Goal: Navigation & Orientation: Go to known website

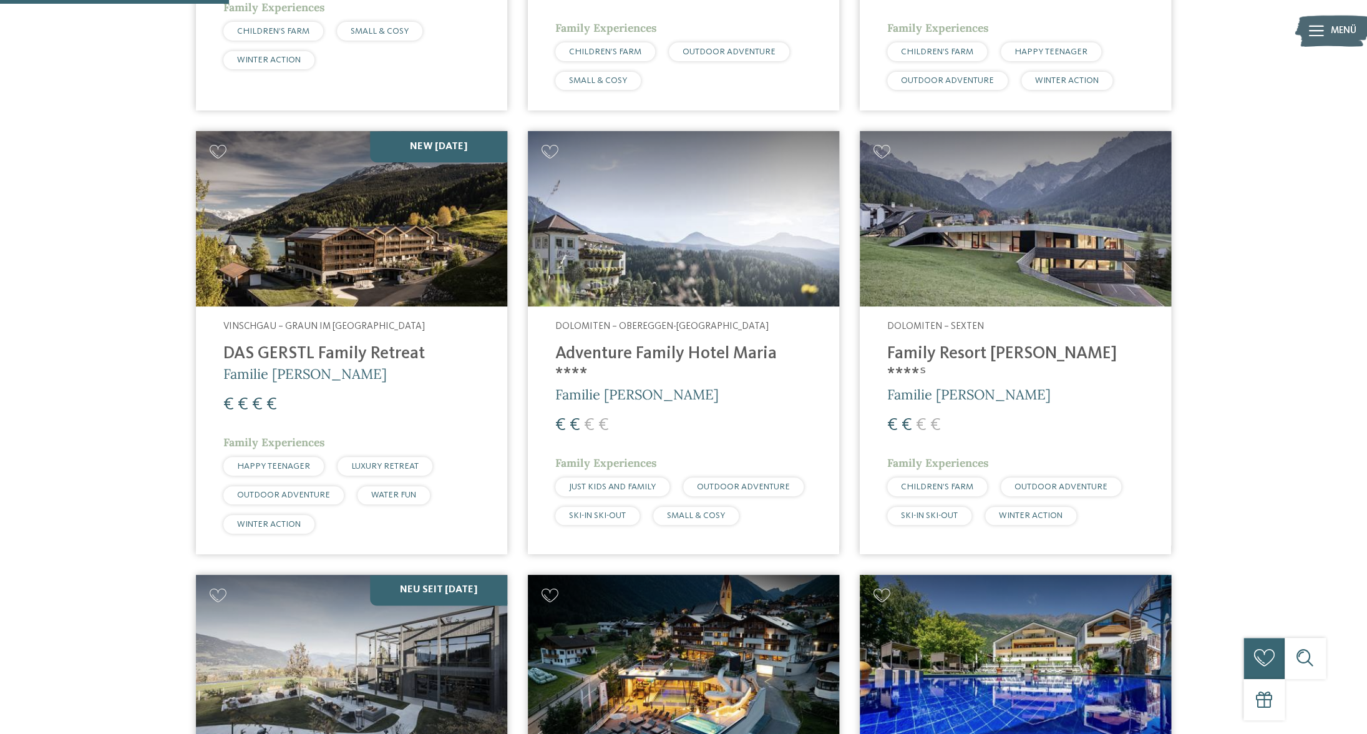
scroll to position [757, 0]
click at [603, 361] on h4 "Adventure Family Hotel Maria ****" at bounding box center [683, 363] width 256 height 41
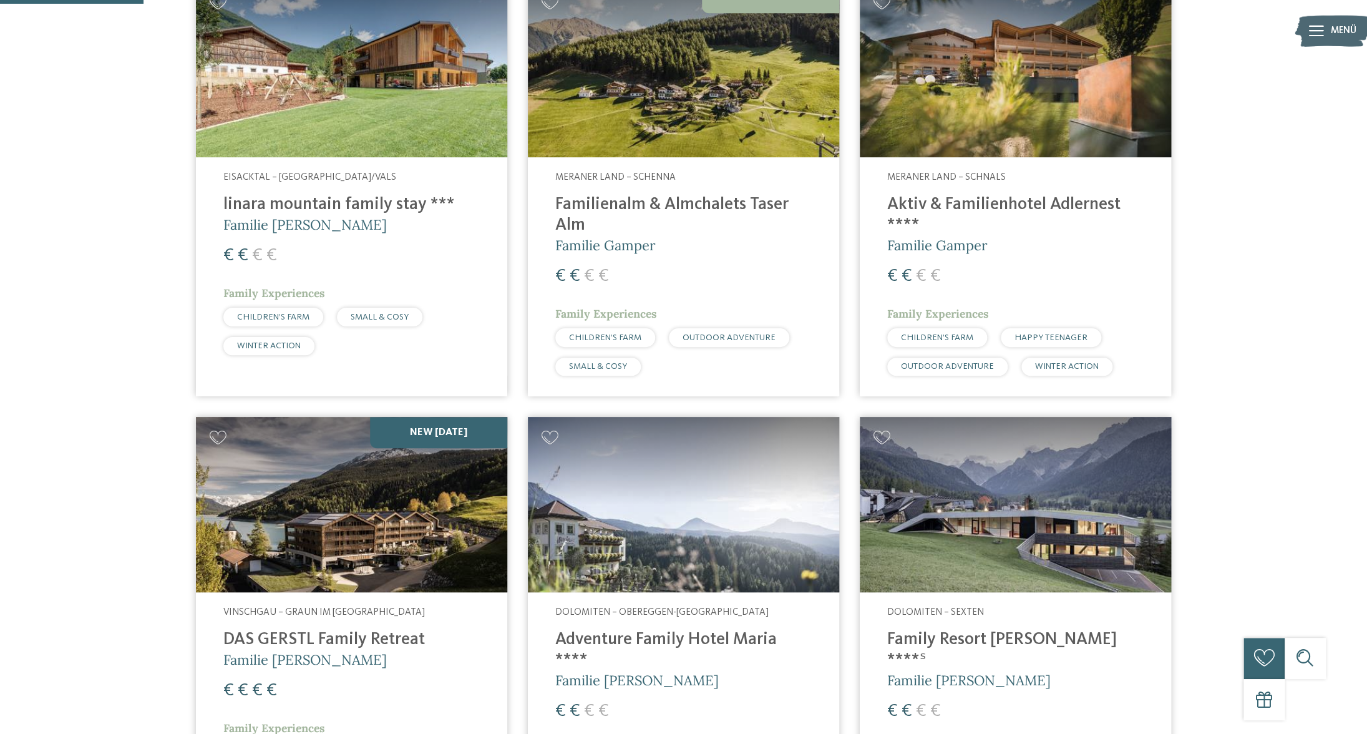
scroll to position [472, 0]
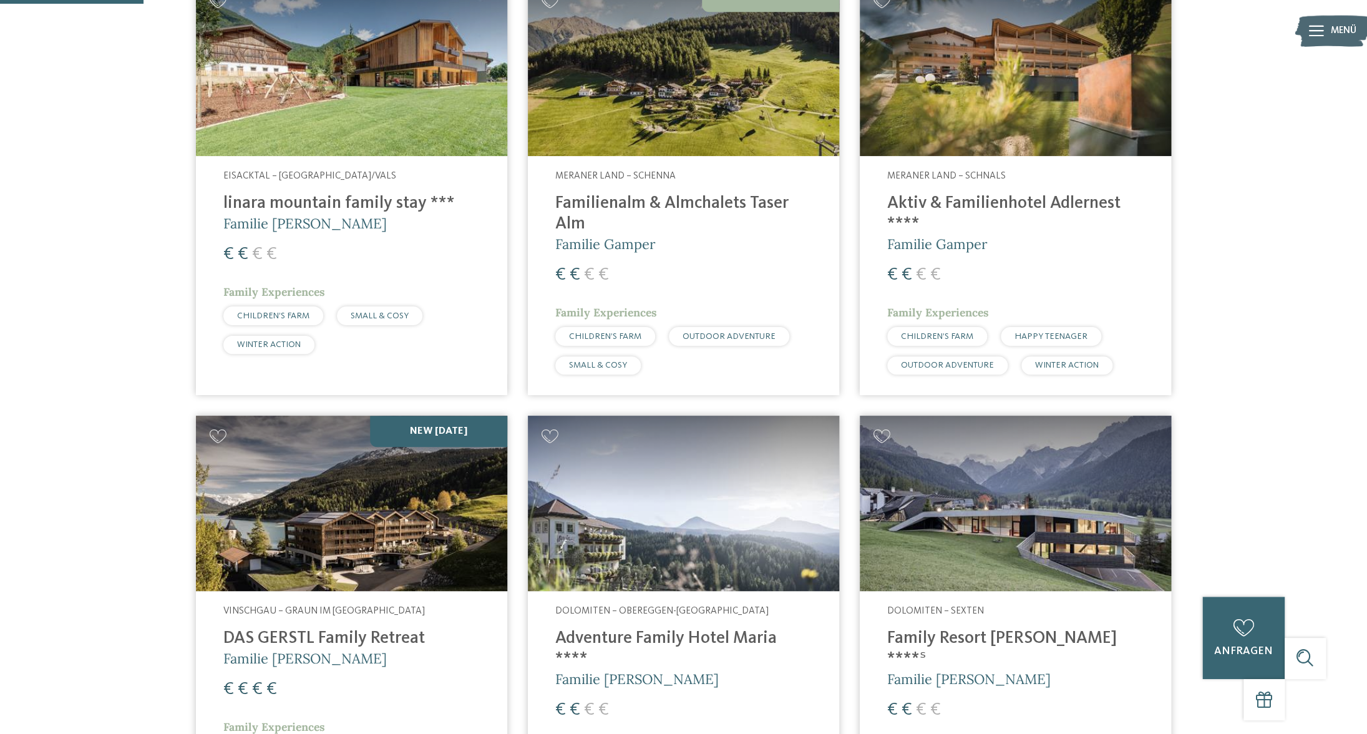
click at [394, 54] on img at bounding box center [351, 68] width 311 height 175
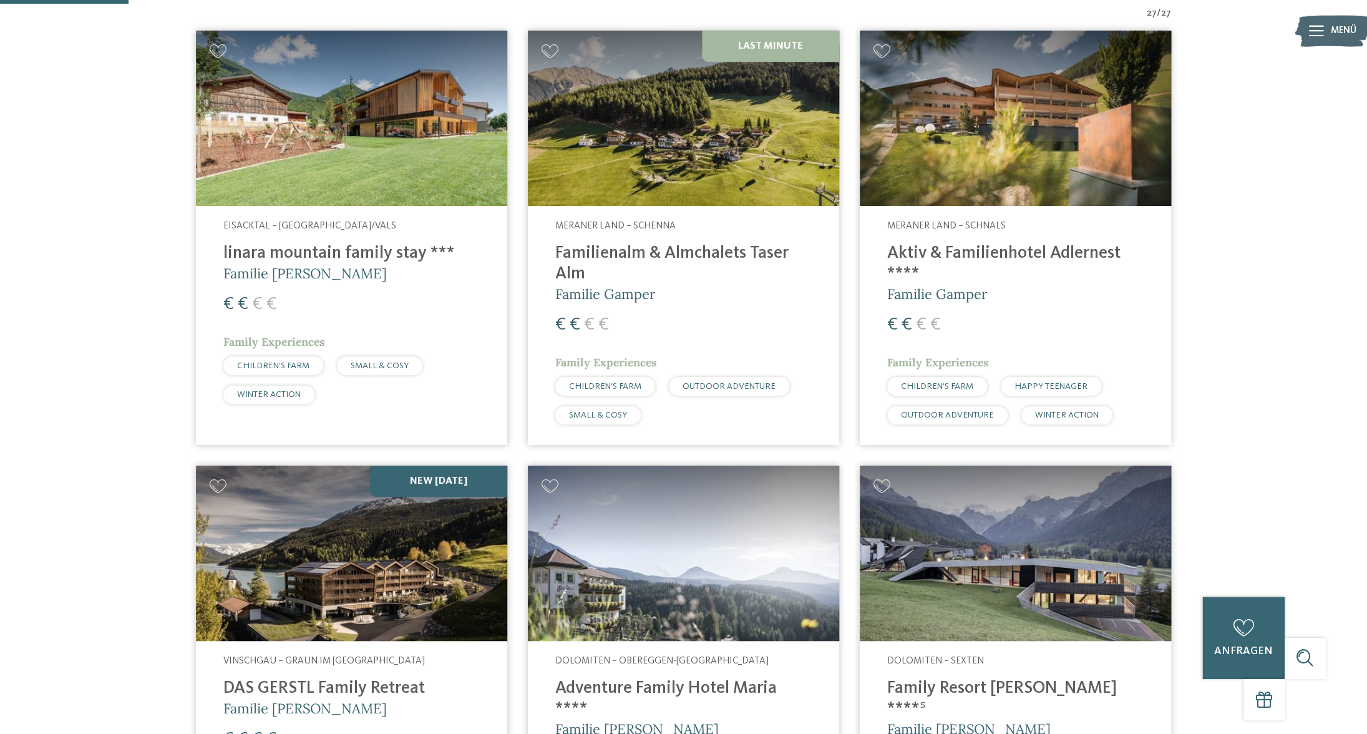
scroll to position [422, 0]
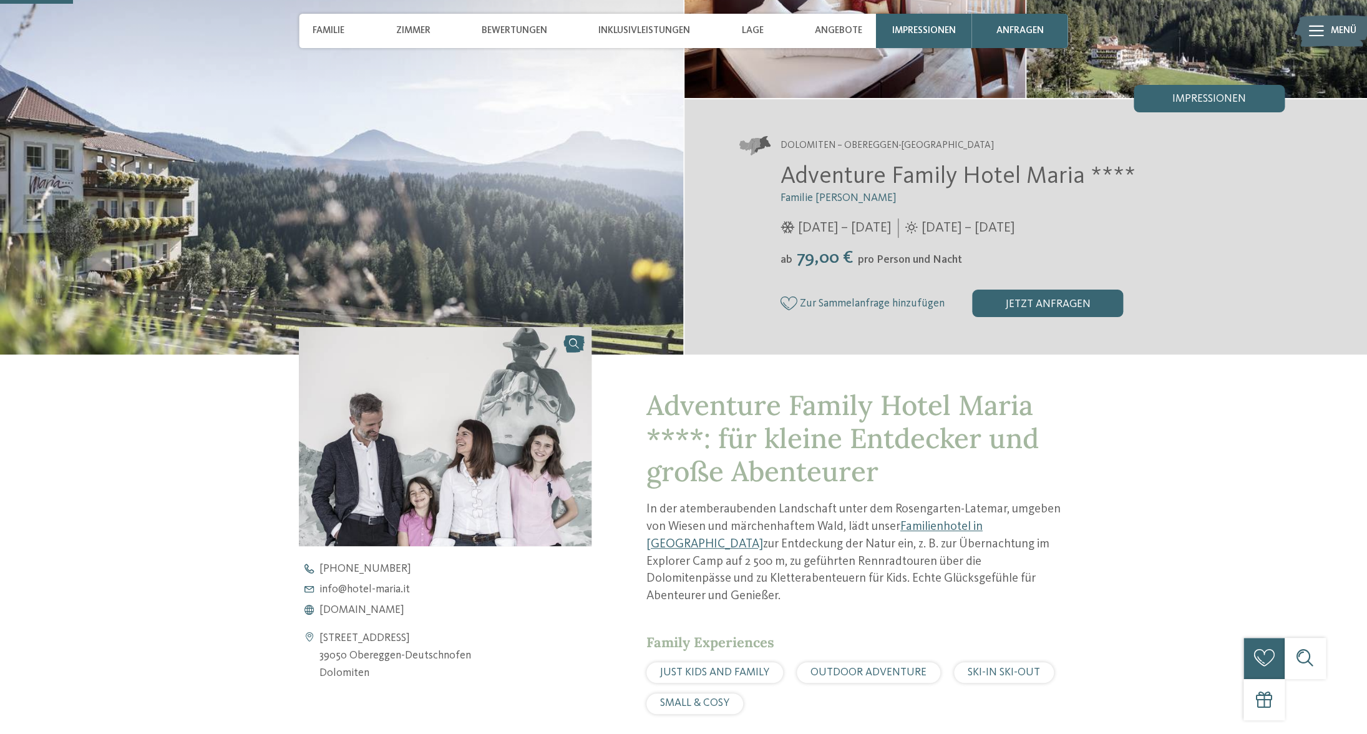
scroll to position [230, 0]
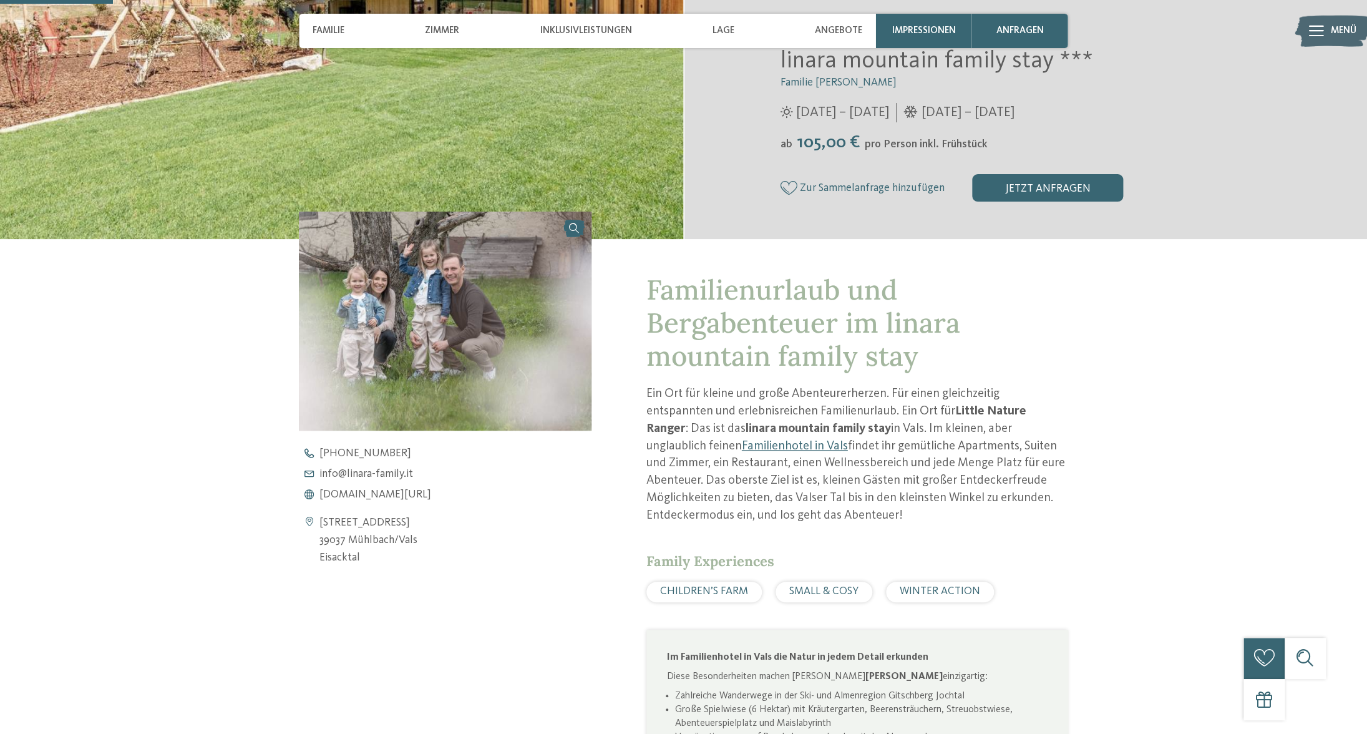
scroll to position [359, 0]
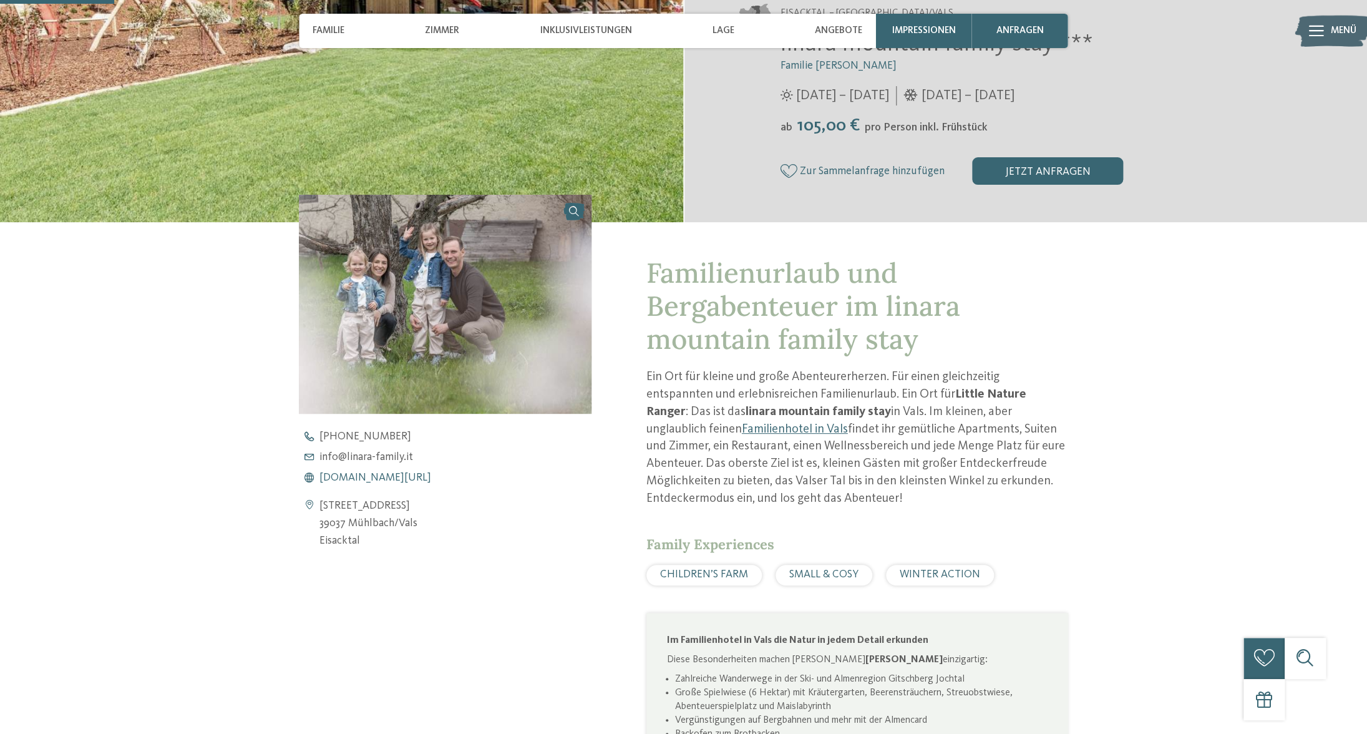
click at [387, 478] on span "www.linara-family.it/de" at bounding box center [375, 477] width 112 height 11
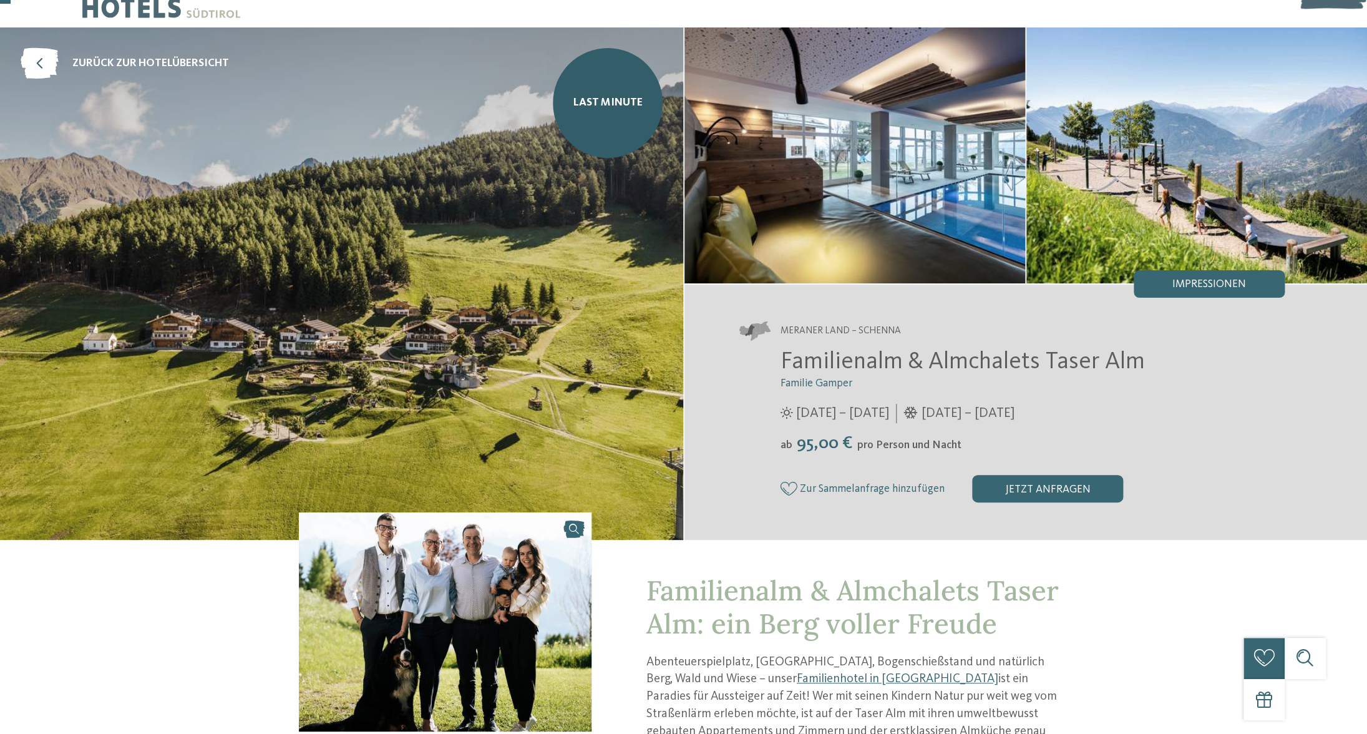
scroll to position [41, 0]
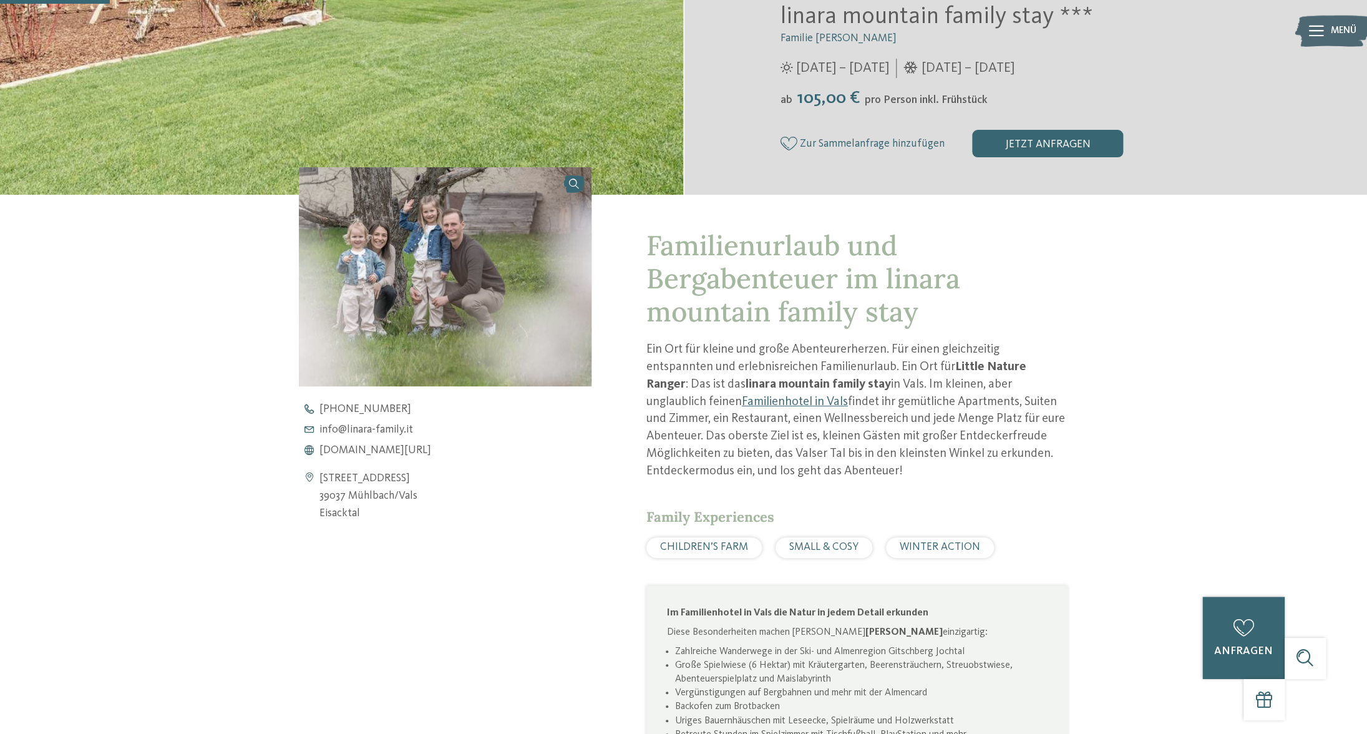
scroll to position [387, 0]
